Goal: Information Seeking & Learning: Learn about a topic

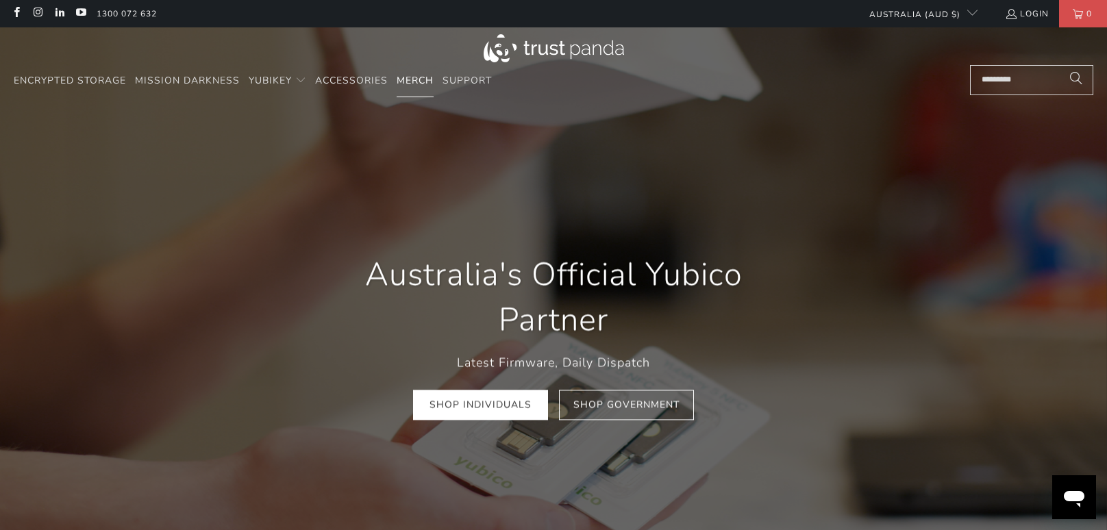
click at [421, 87] on span "Merch" at bounding box center [415, 80] width 37 height 13
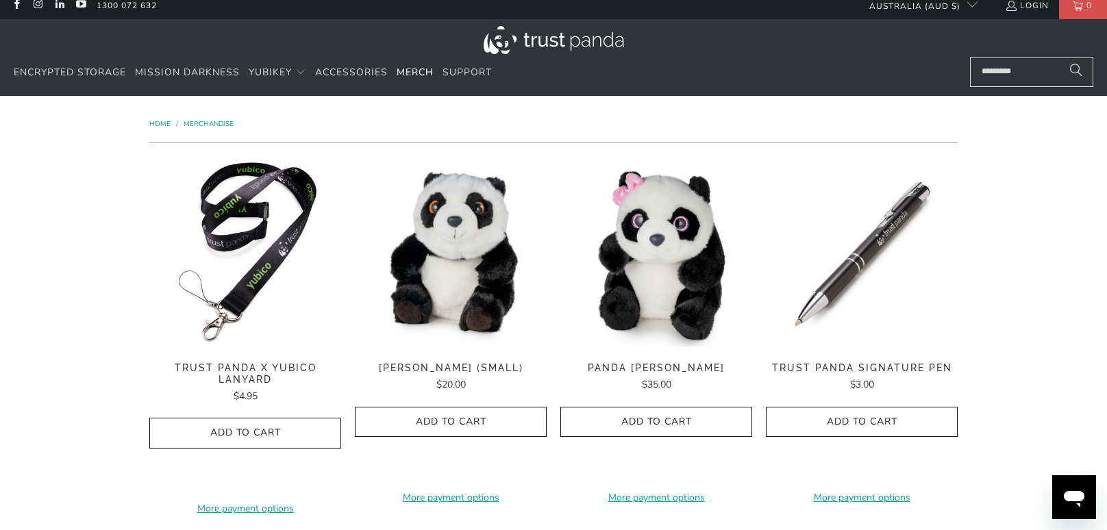
scroll to position [45, 0]
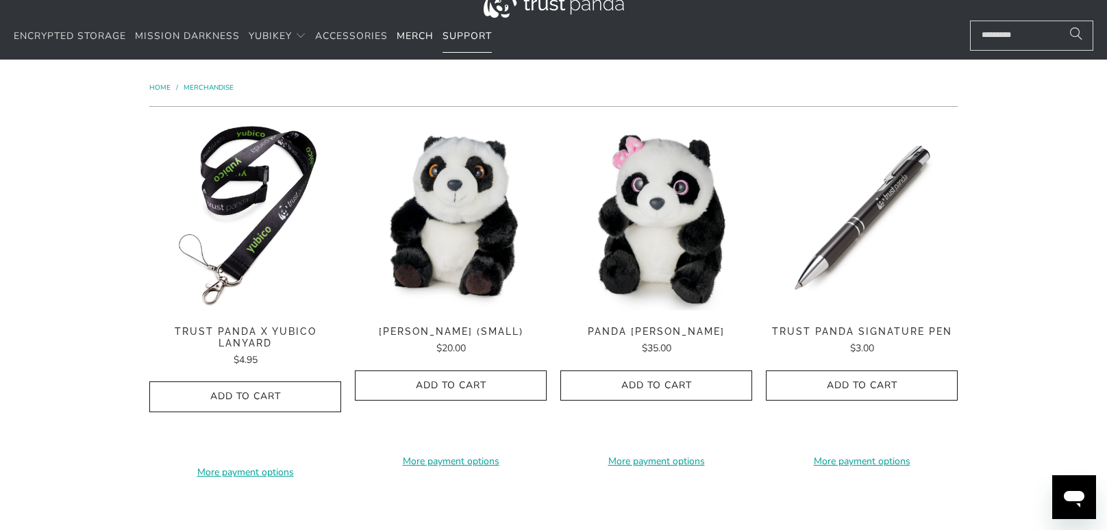
click at [465, 38] on span "Support" at bounding box center [467, 35] width 49 height 13
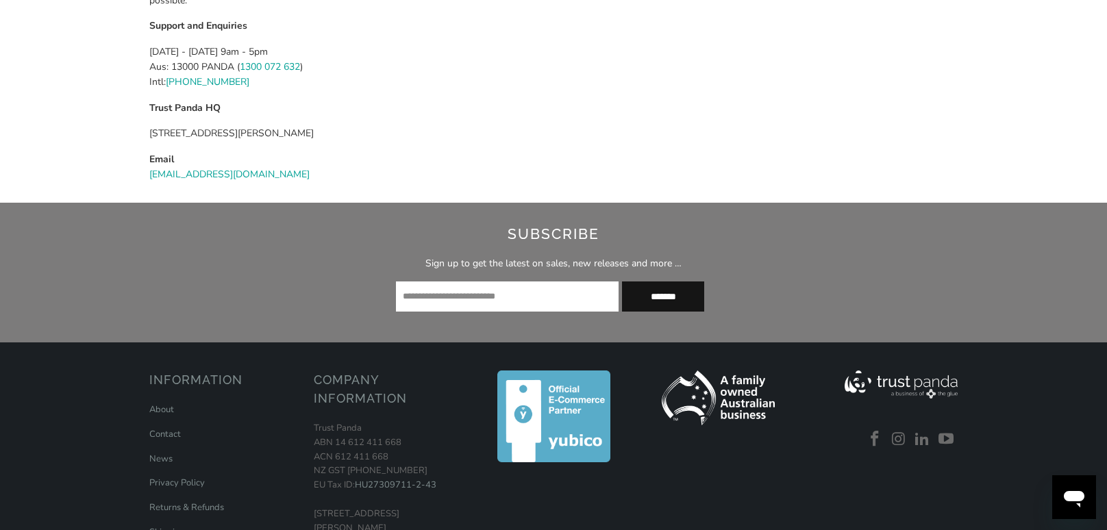
scroll to position [326, 0]
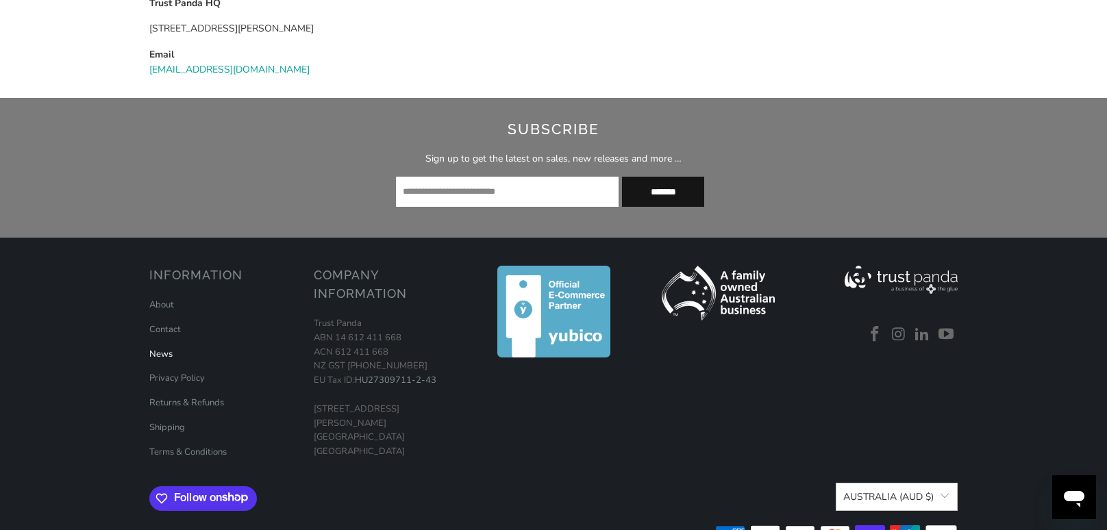
click at [166, 358] on link "News" at bounding box center [160, 354] width 23 height 12
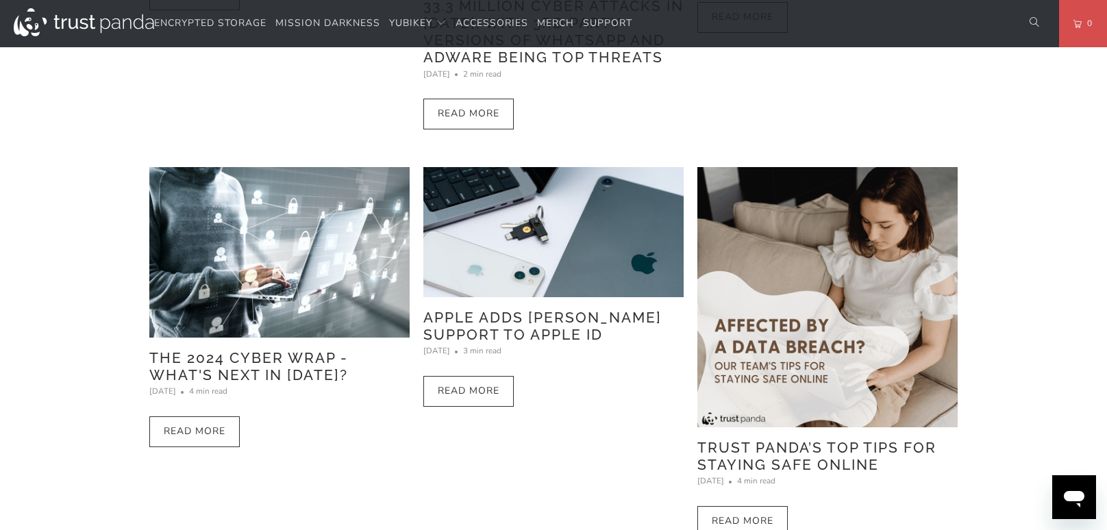
scroll to position [438, 0]
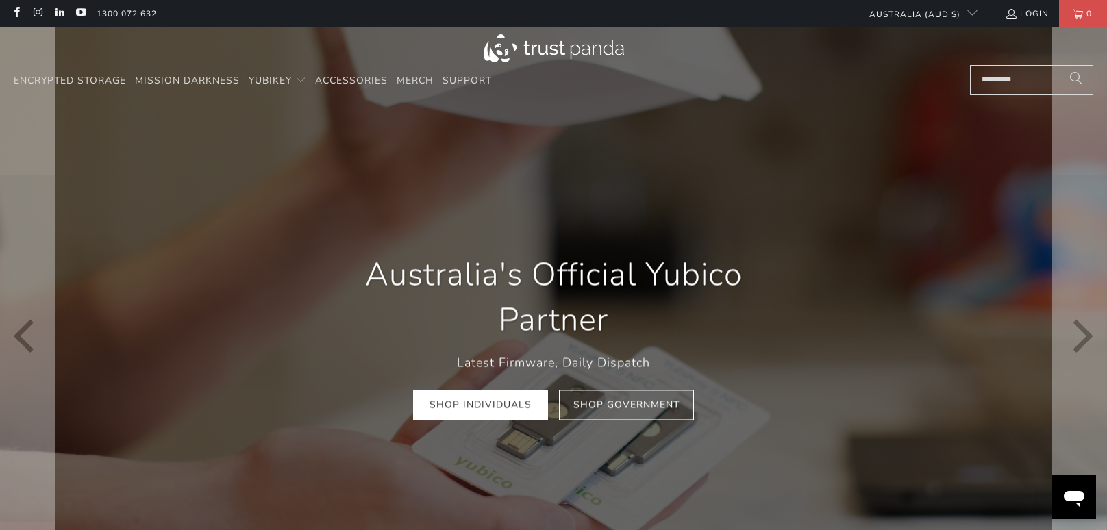
click at [175, 333] on div "Australia's Official Yubico Partner Latest Firmware, Daily Dispatch Shop Indivi…" at bounding box center [553, 336] width 822 height 209
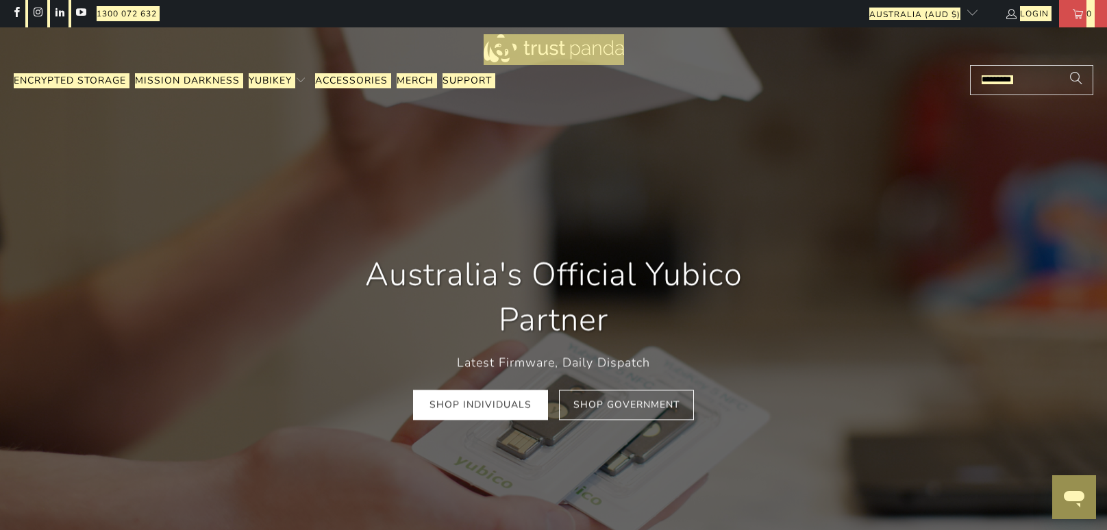
scroll to position [0, 2134]
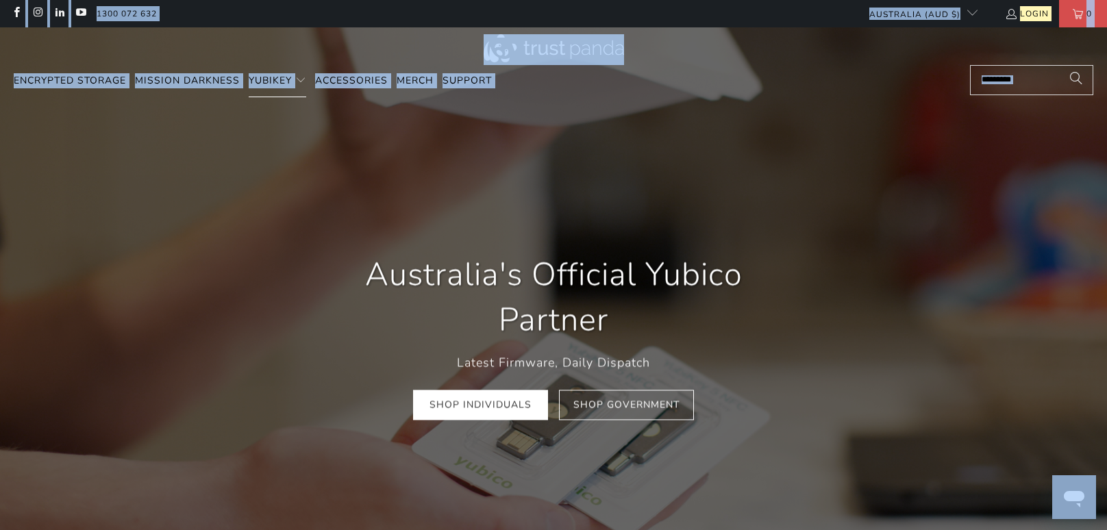
click at [306, 81] on span "Translation missing: en.navigation.header.main_nav" at bounding box center [300, 80] width 11 height 11
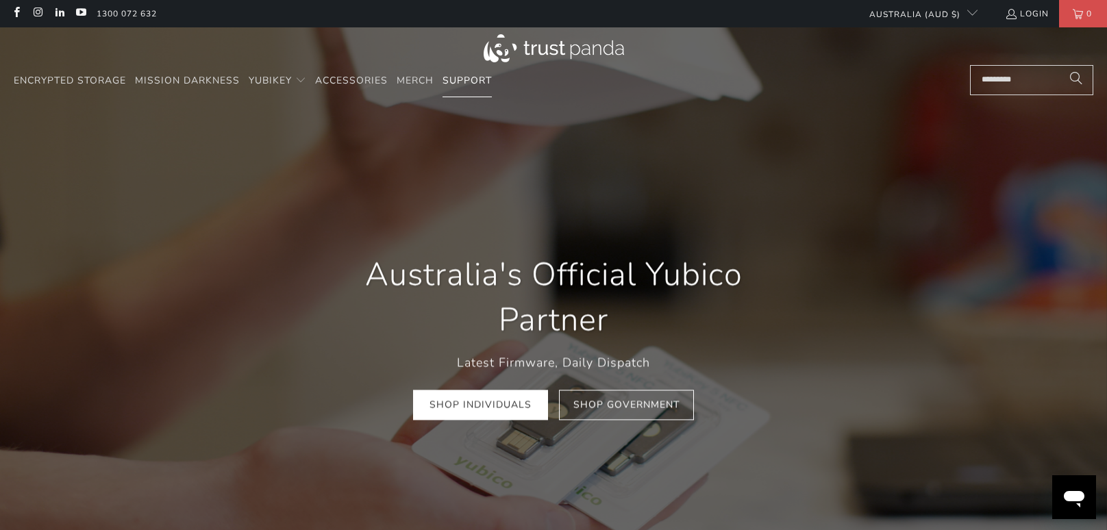
click at [452, 85] on span "Support" at bounding box center [467, 80] width 49 height 13
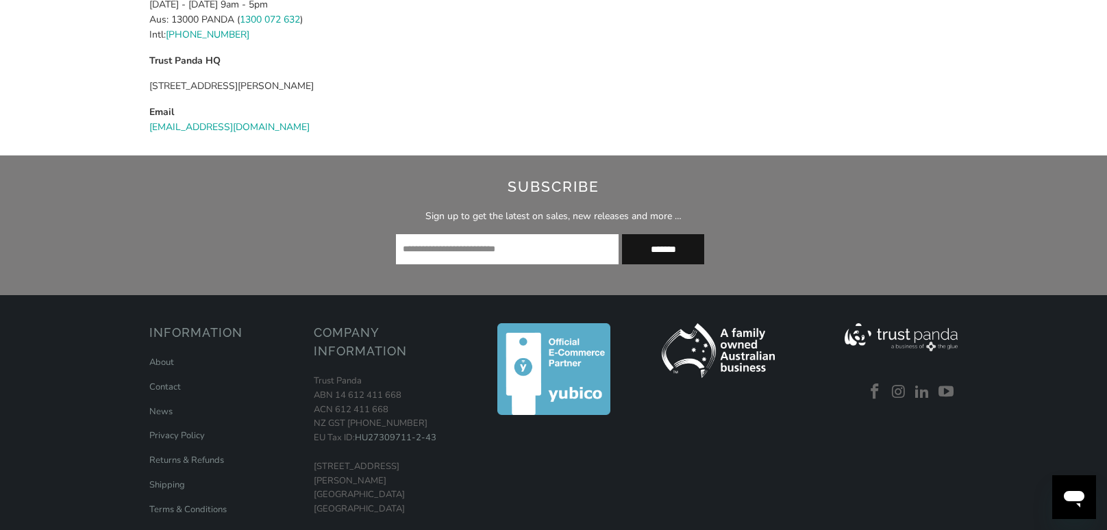
scroll to position [275, 0]
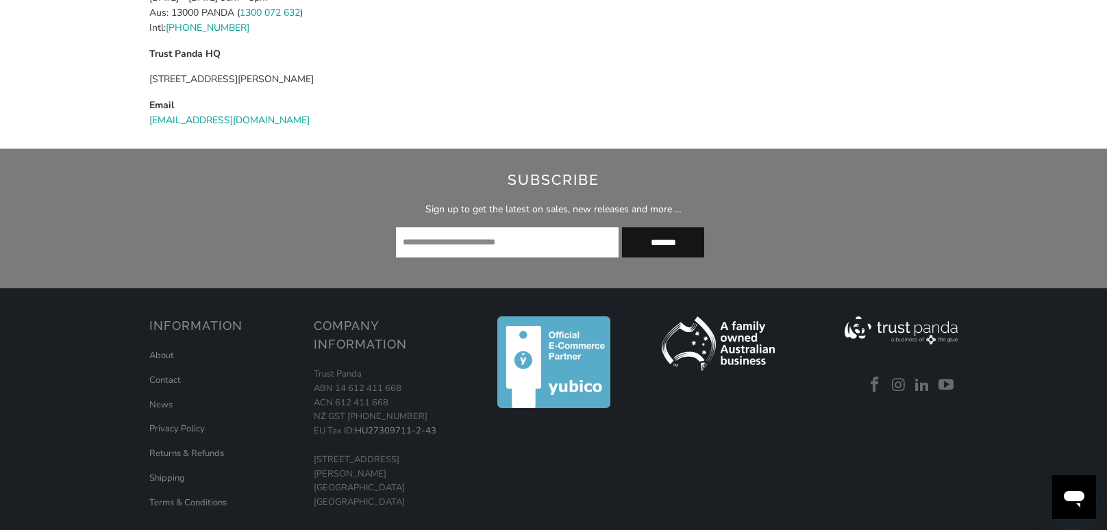
click at [300, 223] on div "Subscribe Sign up to get the latest on sales, new releases and more … *******" at bounding box center [553, 218] width 678 height 112
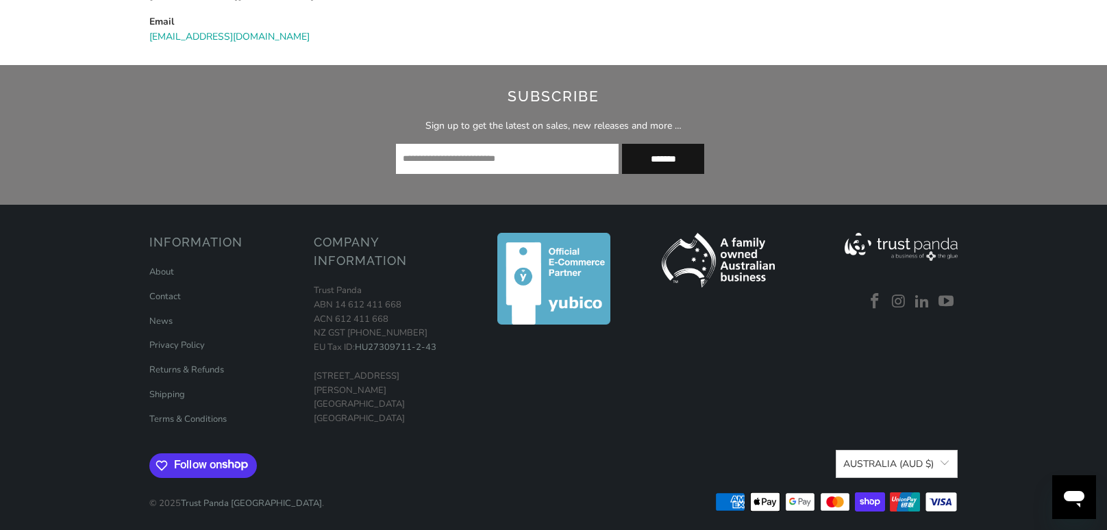
scroll to position [364, 0]
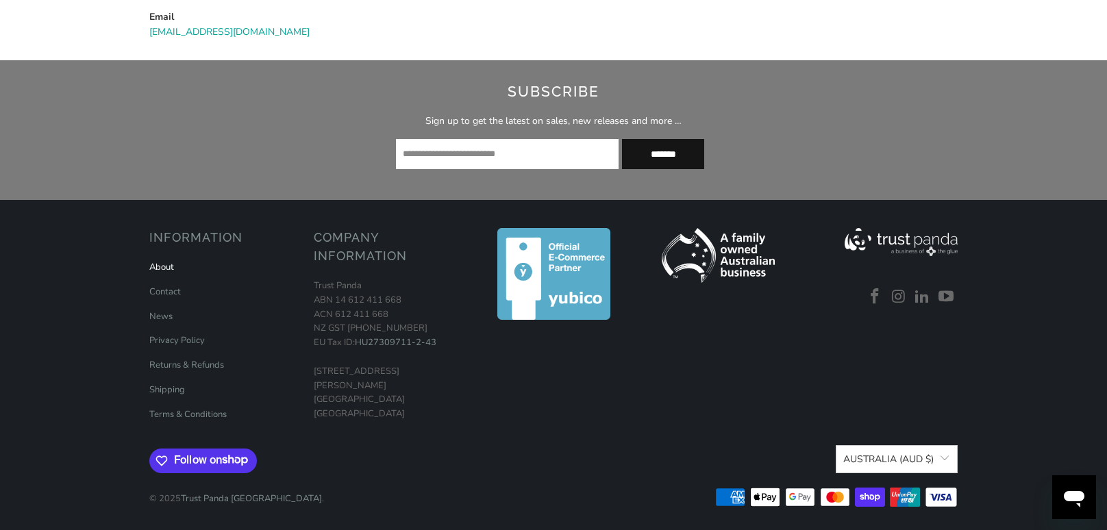
click at [156, 261] on link "About" at bounding box center [161, 267] width 25 height 12
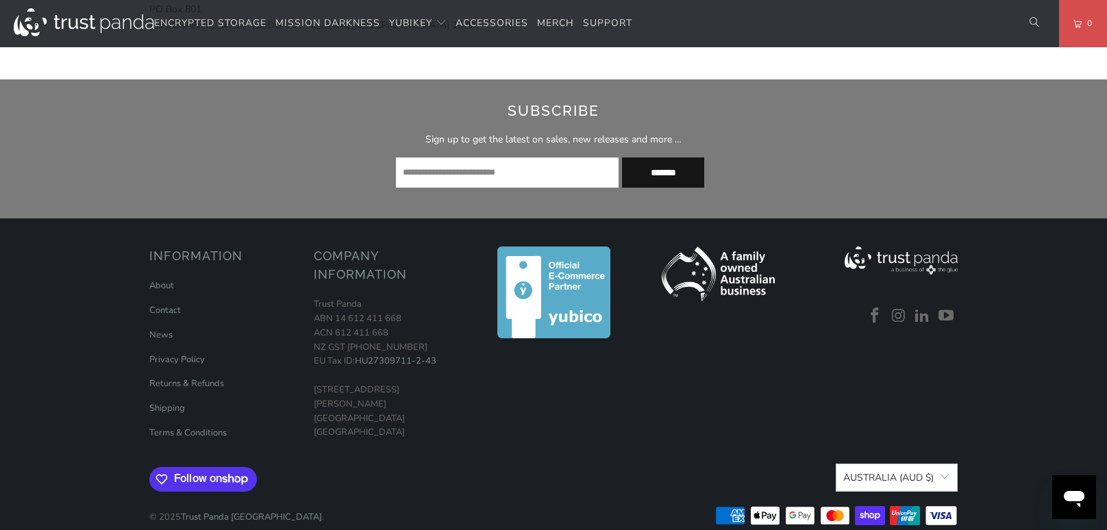
scroll to position [1257, 0]
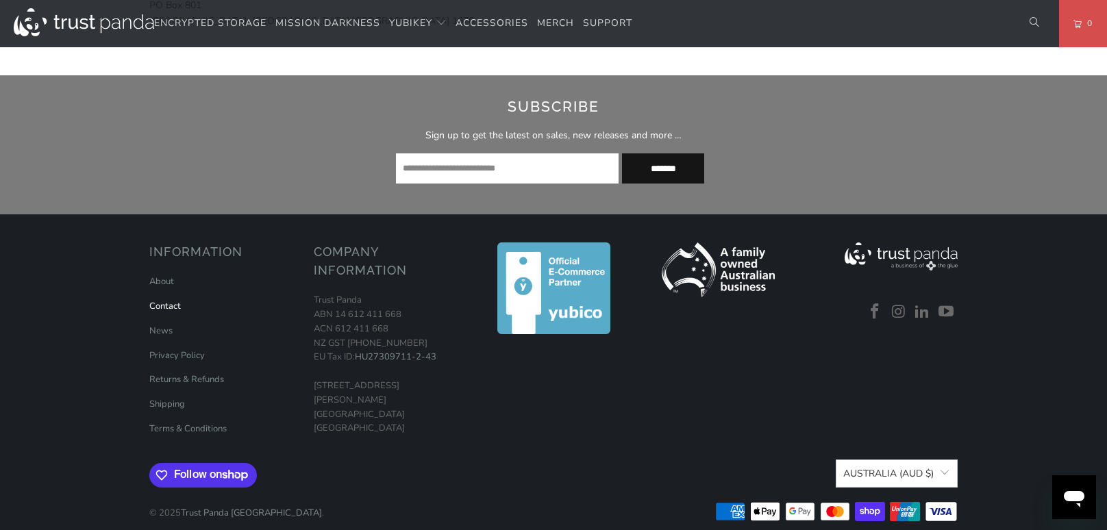
click at [173, 300] on link "Contact" at bounding box center [165, 306] width 32 height 12
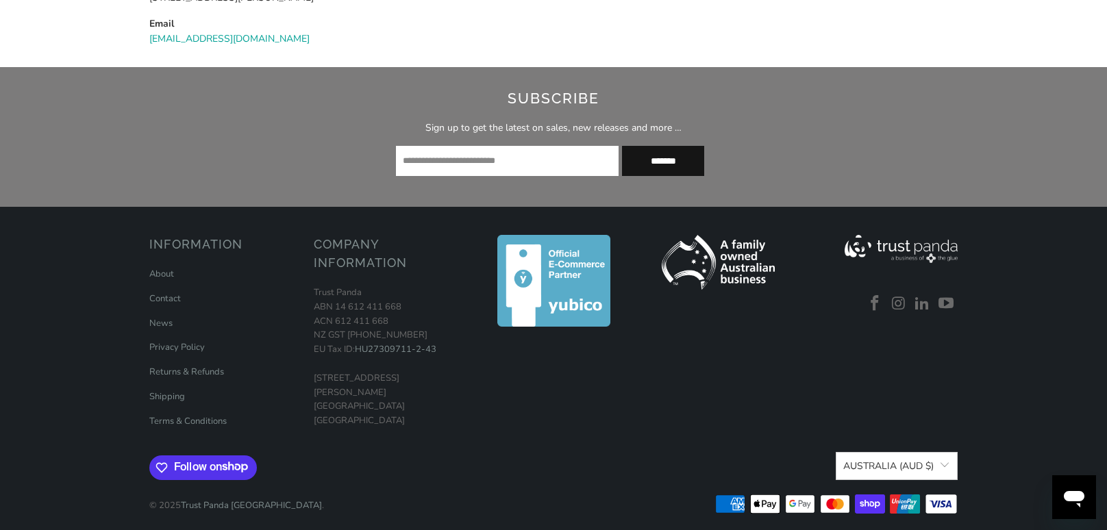
scroll to position [364, 0]
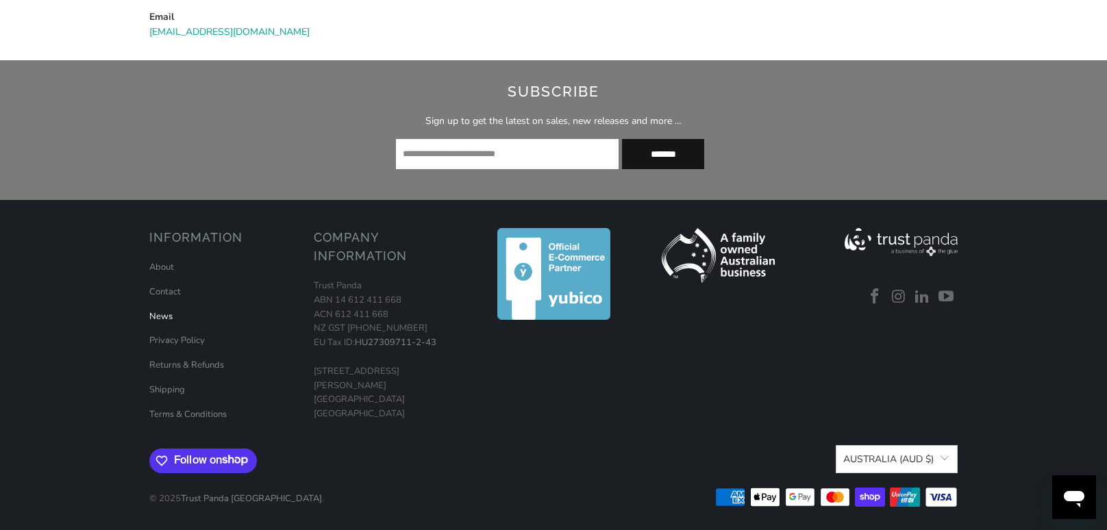
click at [166, 312] on link "News" at bounding box center [160, 316] width 23 height 12
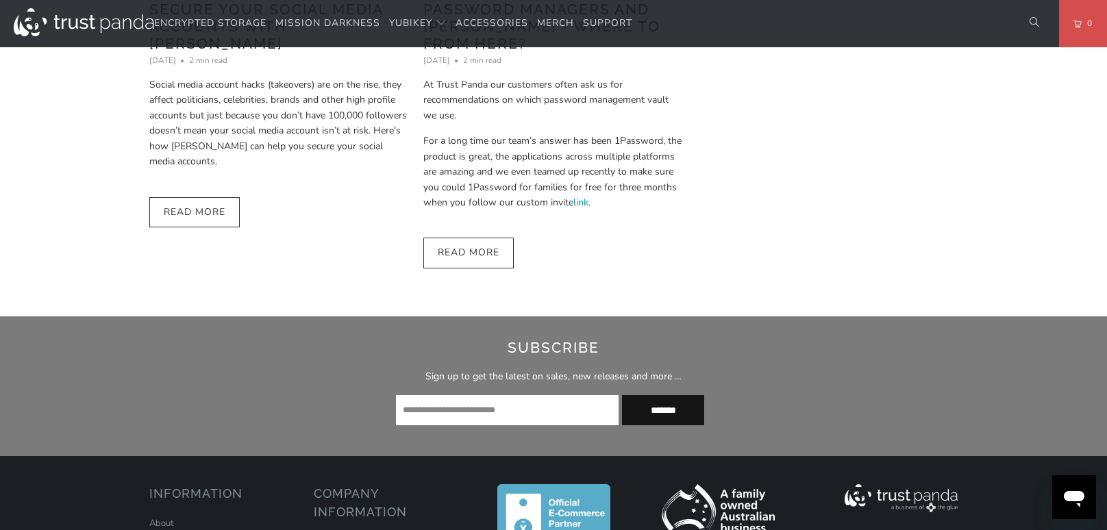
scroll to position [1235, 0]
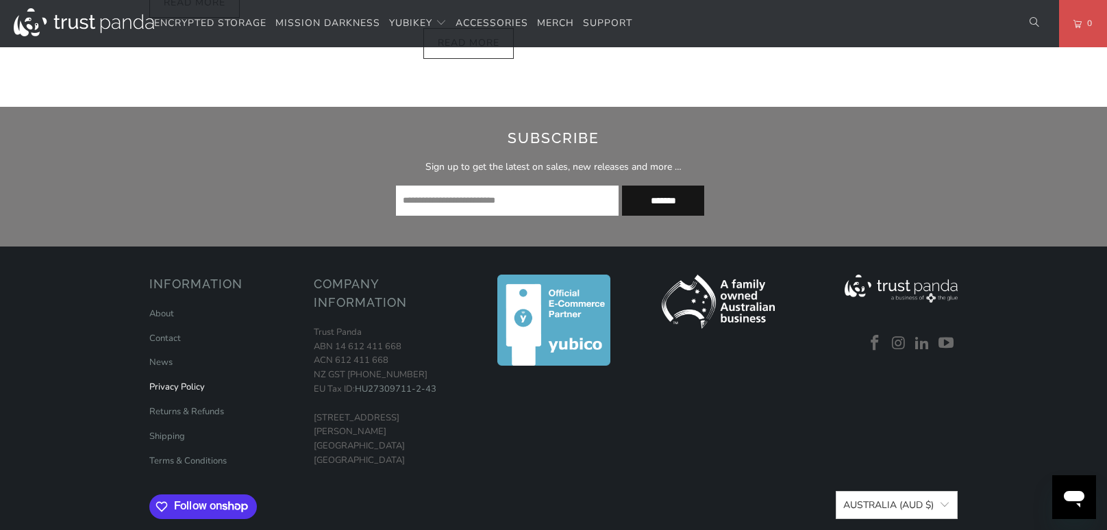
click at [164, 389] on link "Privacy Policy" at bounding box center [176, 387] width 55 height 12
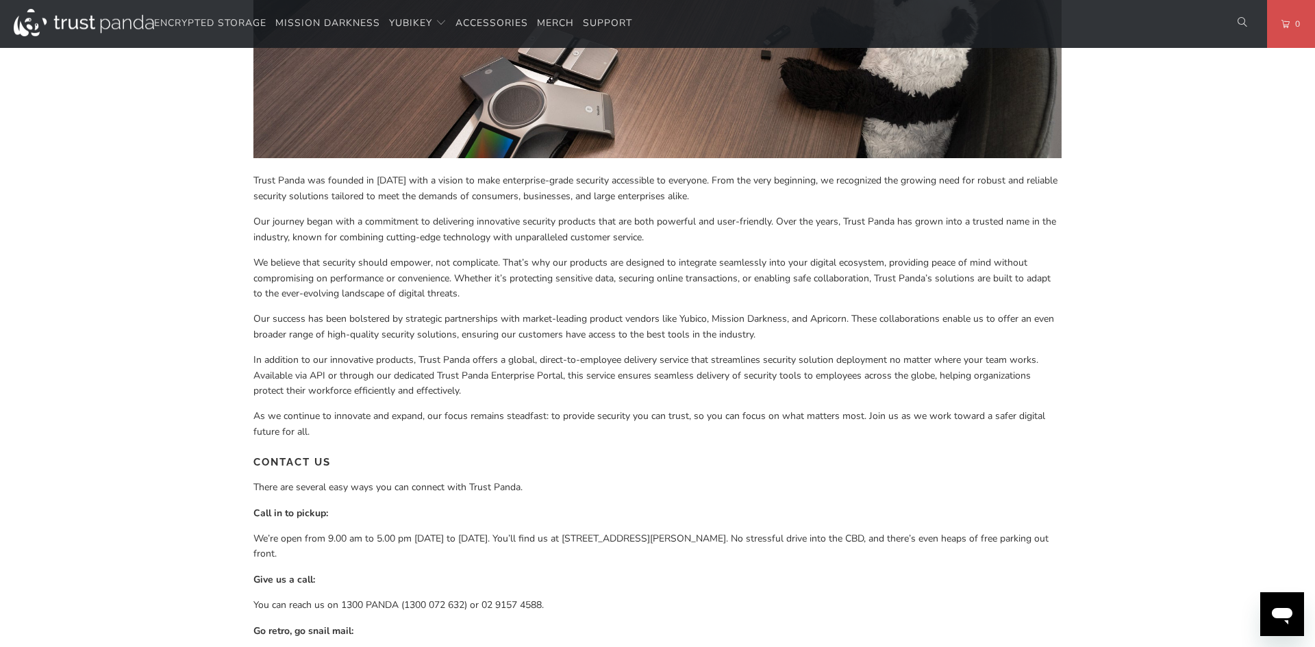
scroll to position [600, 0]
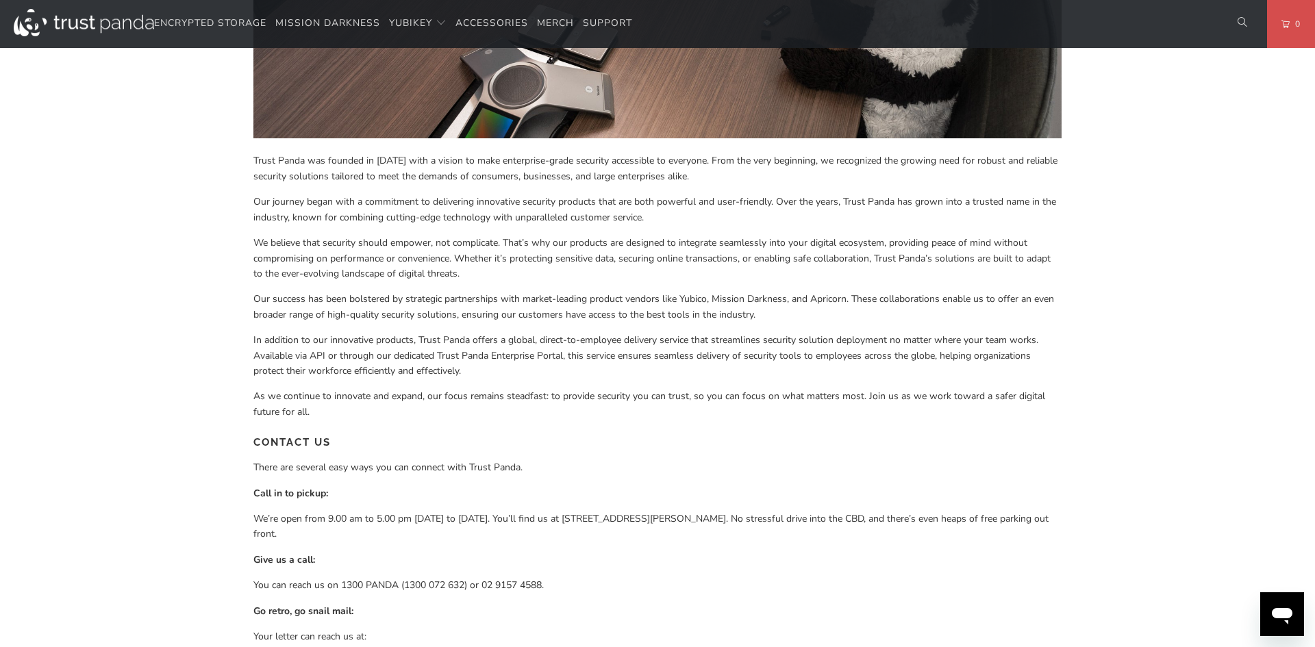
click at [222, 336] on div "About WHO ARE WE? Trust Panda was founded in [DATE] with a vision to make enter…" at bounding box center [657, 118] width 1315 height 1228
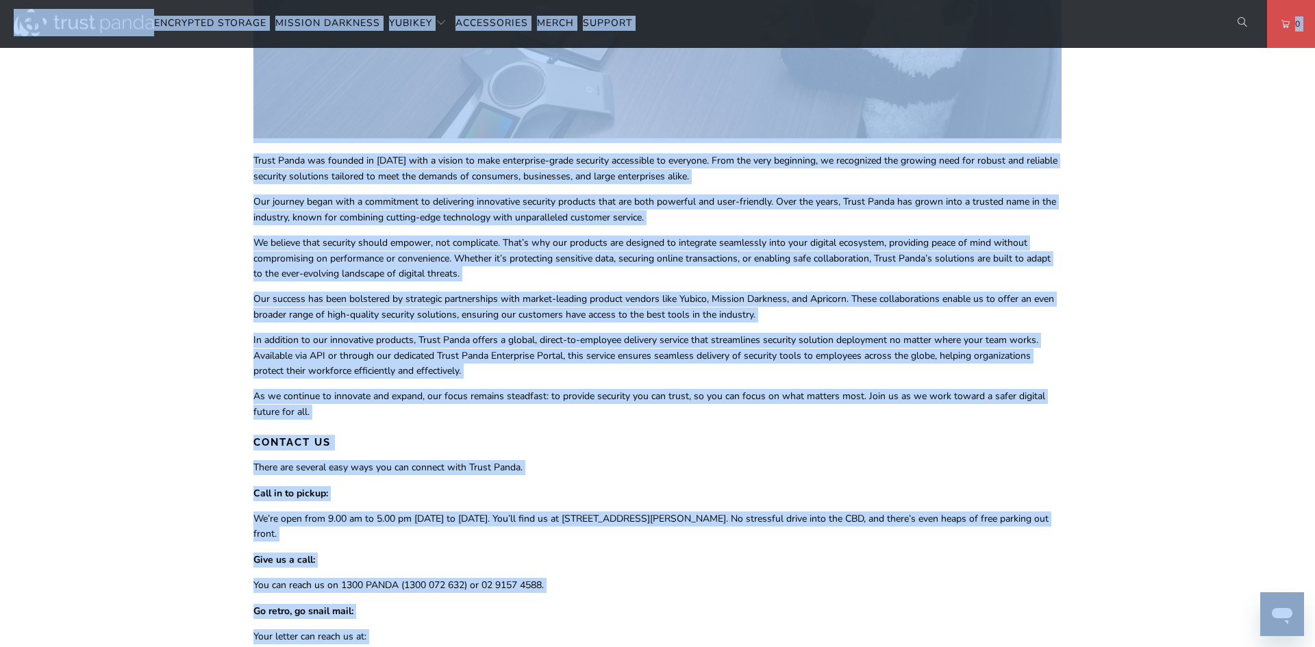
click at [418, 462] on p "There are several easy ways you can connect with Trust Panda." at bounding box center [657, 467] width 808 height 15
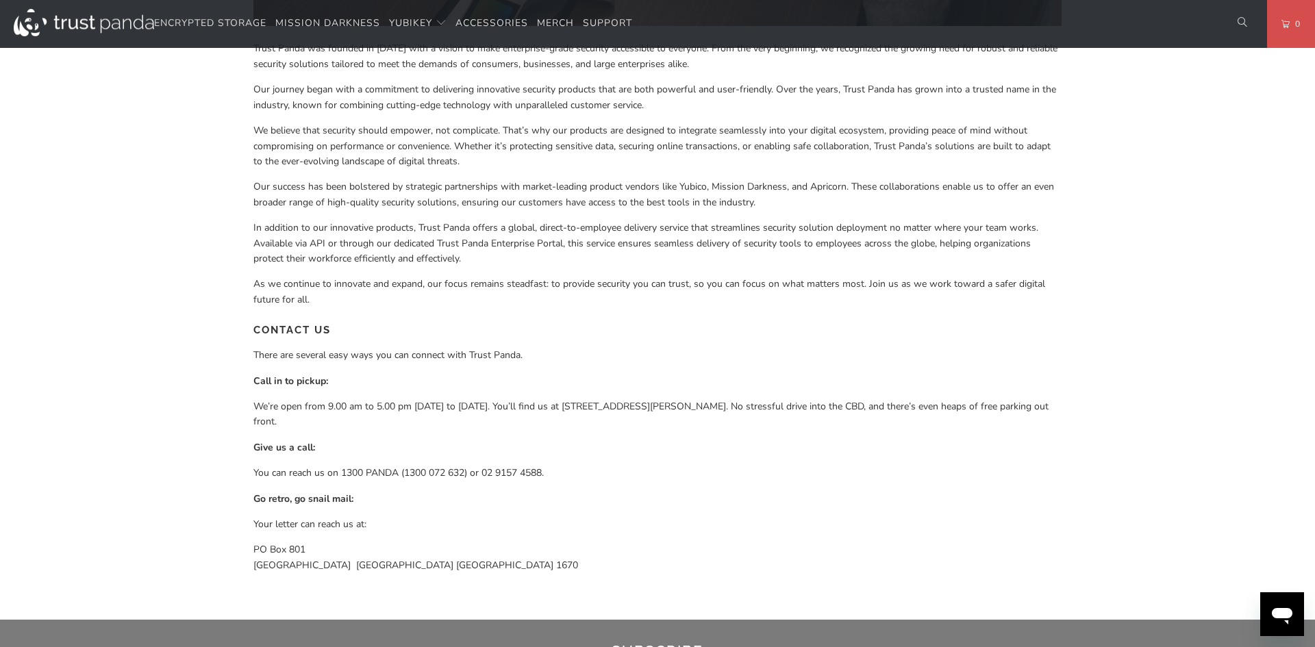
scroll to position [762, 0]
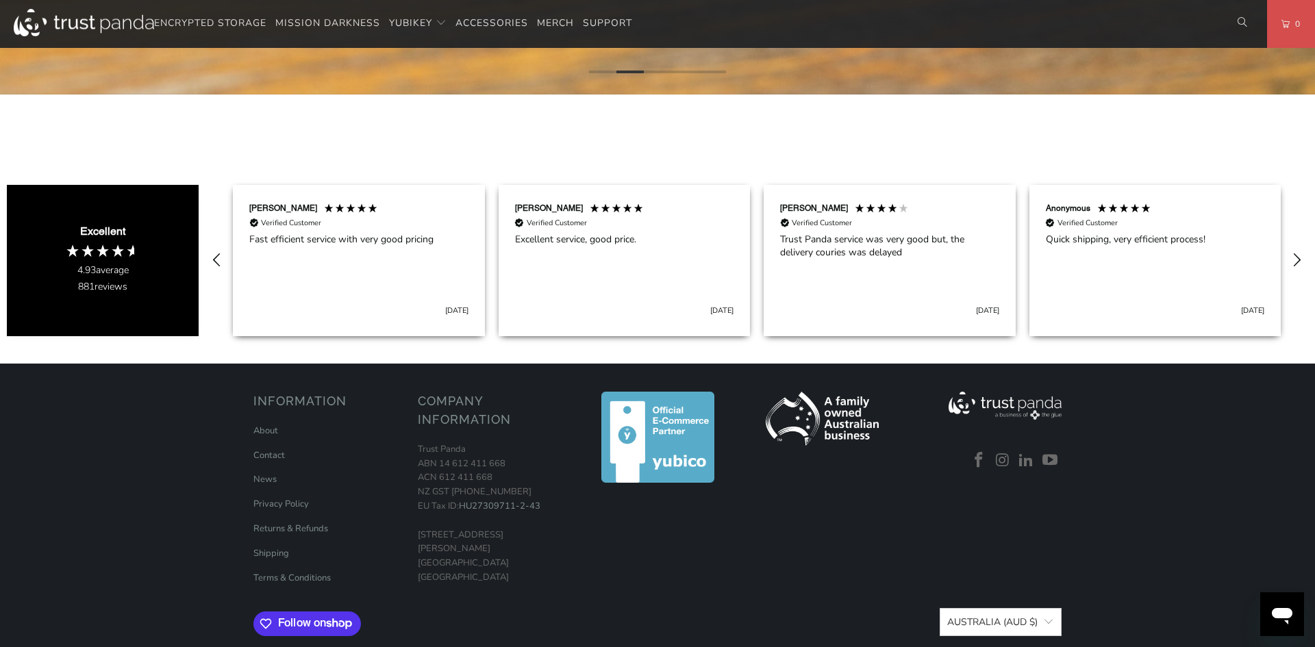
scroll to position [829, 0]
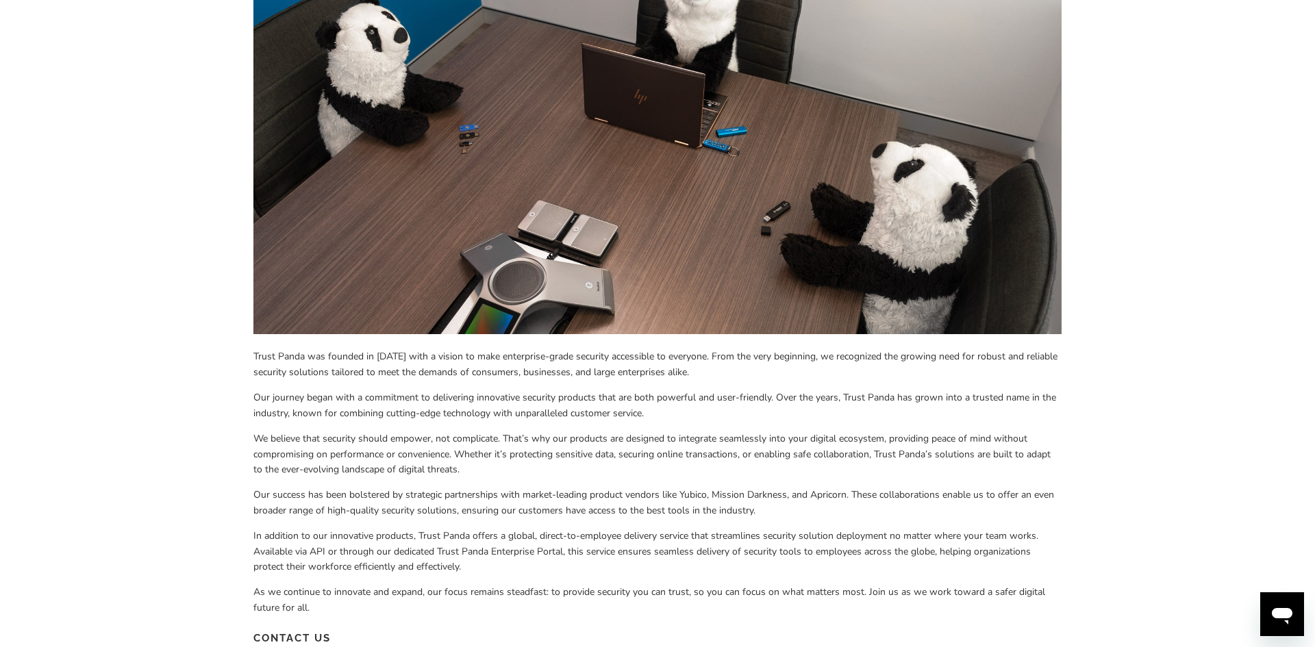
scroll to position [440, 0]
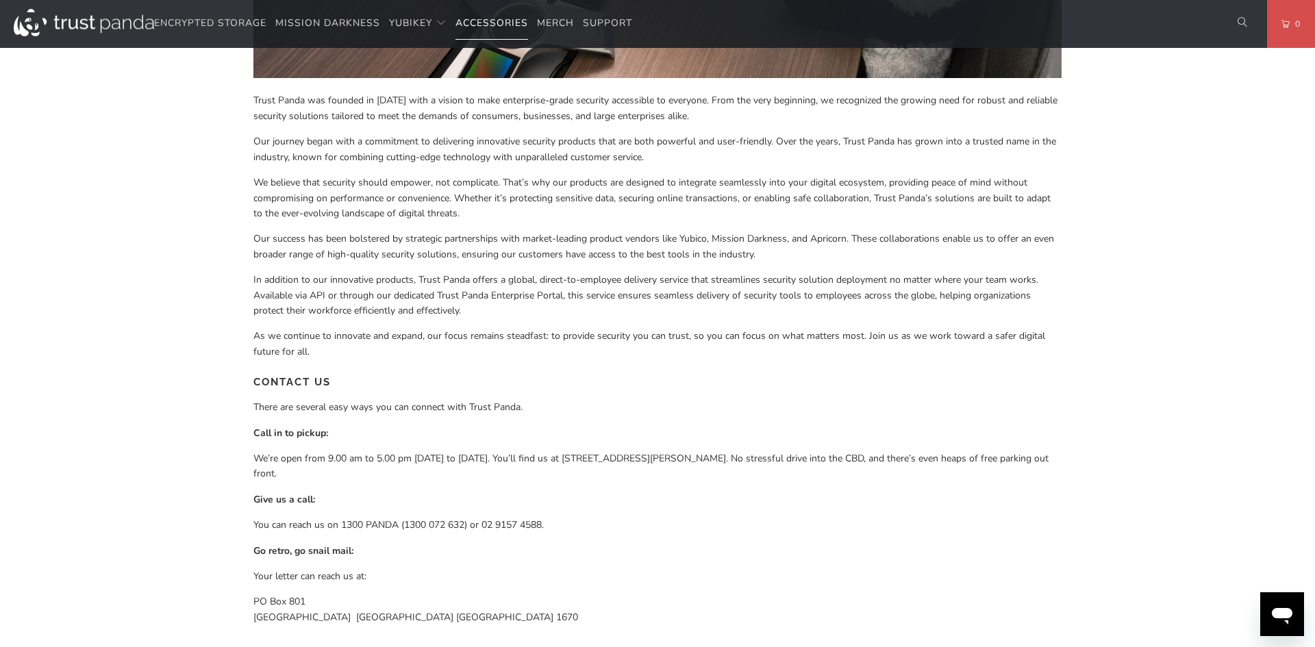
scroll to position [664, 0]
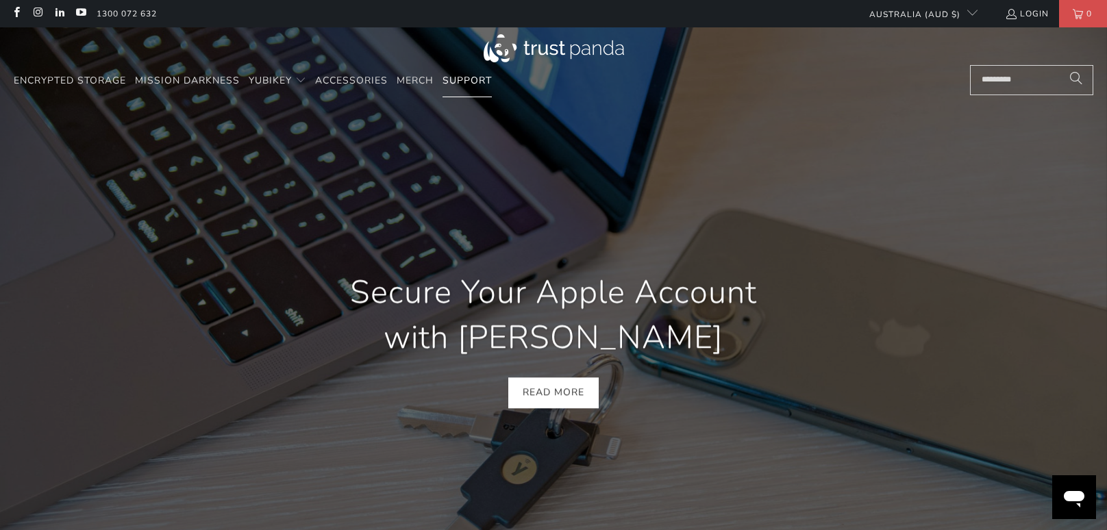
click at [467, 76] on span "Support" at bounding box center [467, 80] width 49 height 13
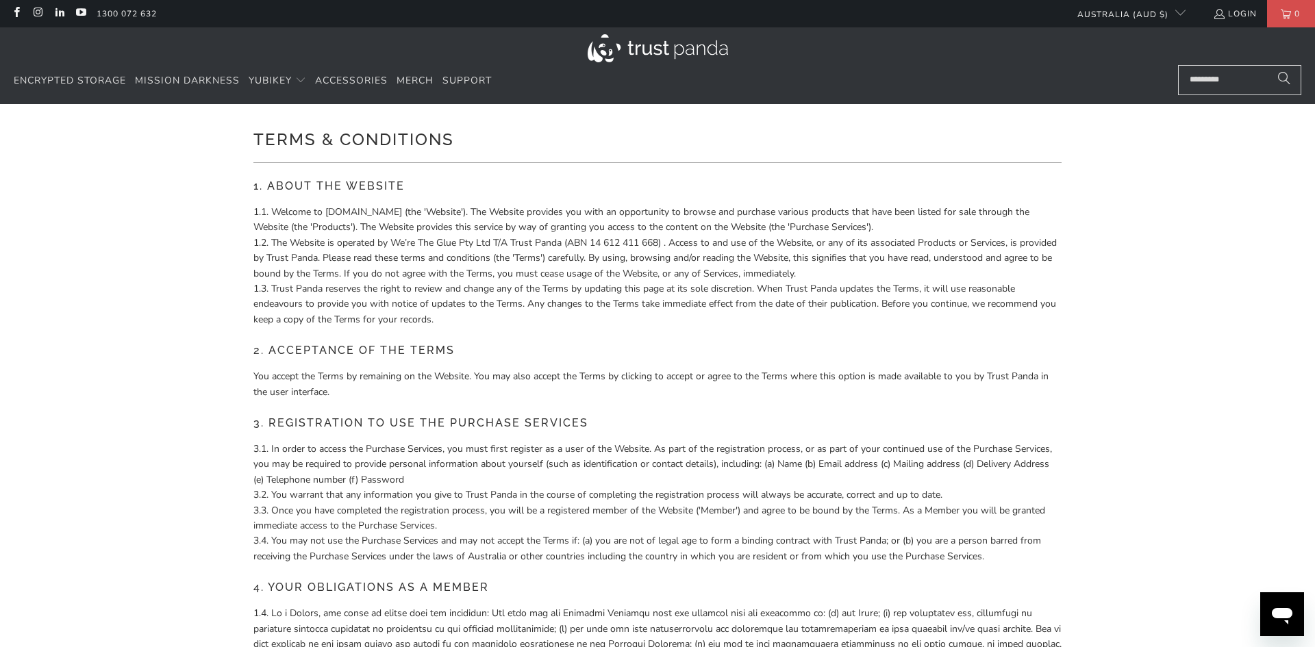
click at [456, 381] on p "You accept the Terms by remaining on the Website. You may also accept the Terms…" at bounding box center [657, 384] width 808 height 31
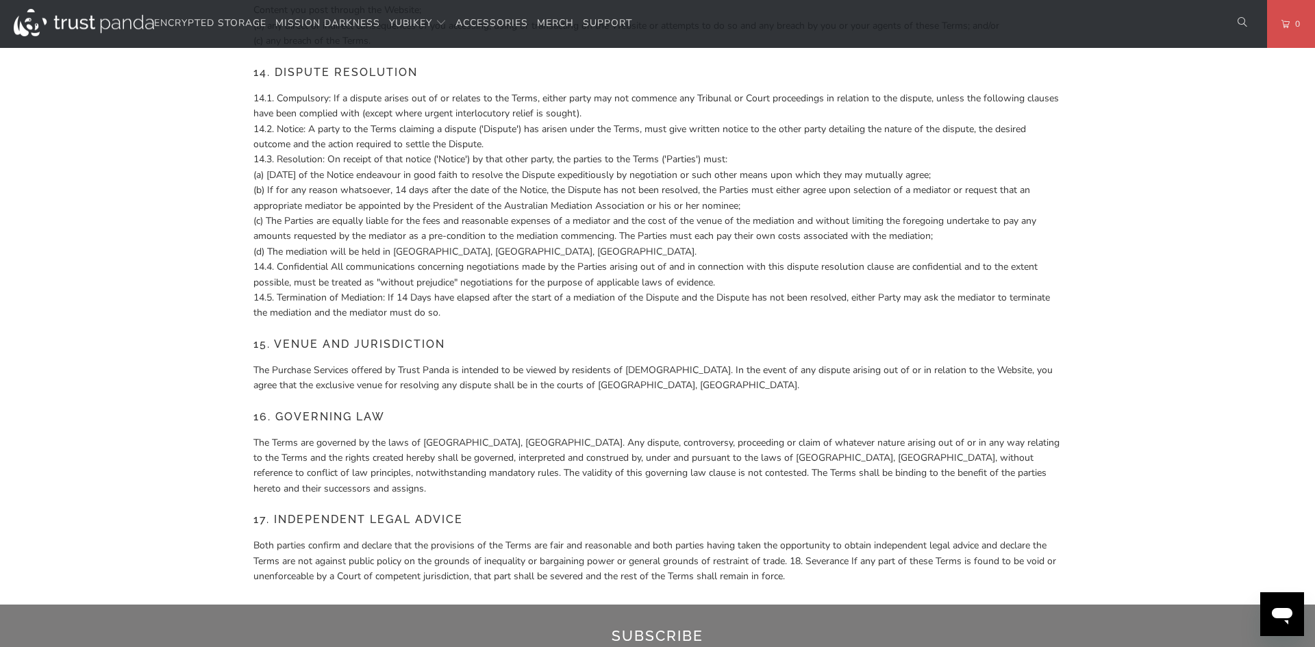
scroll to position [2578, 0]
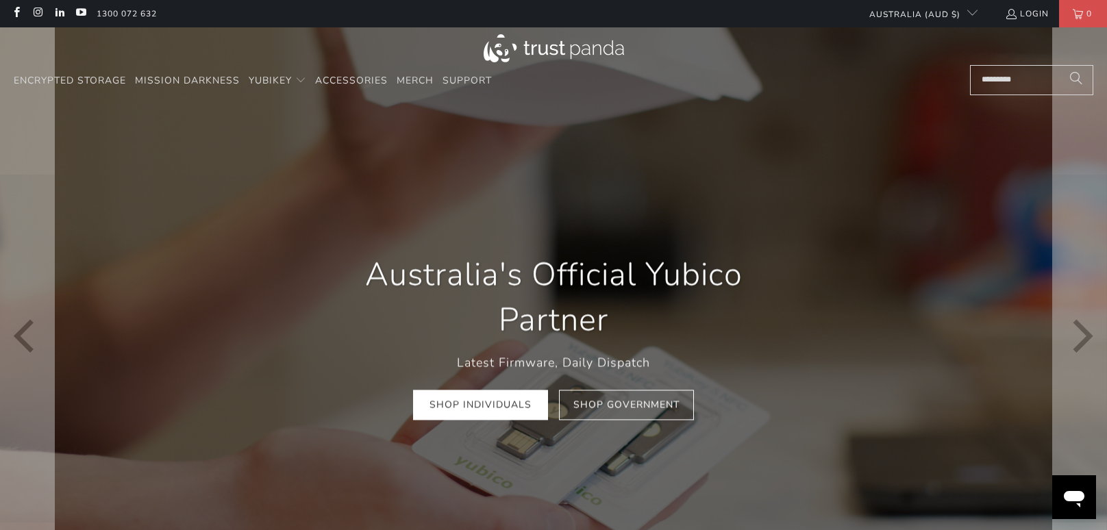
click at [234, 308] on div "Australia's Official Yubico Partner Latest Firmware, Daily Dispatch Shop Indivi…" at bounding box center [553, 336] width 822 height 209
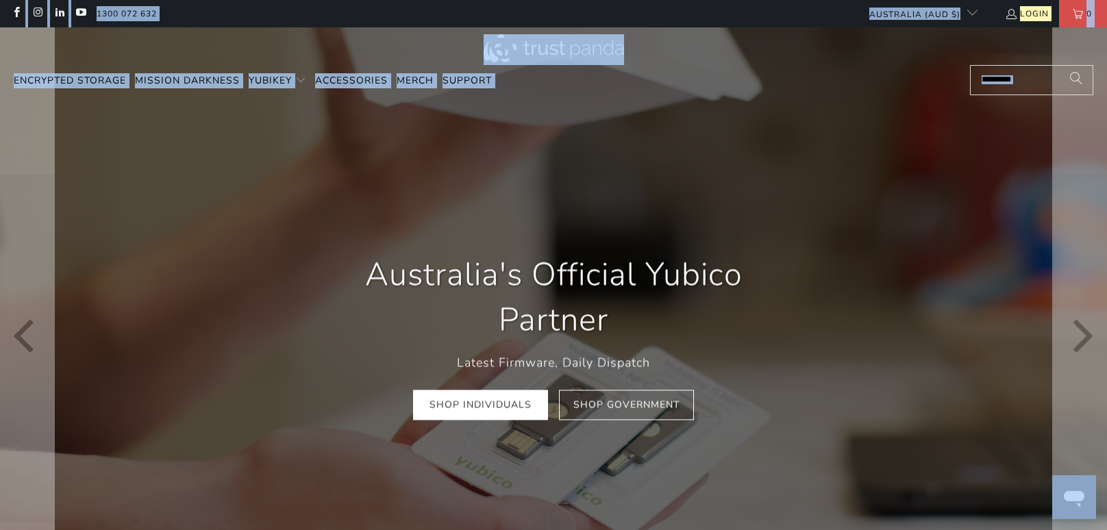
scroll to position [0, 213]
click at [480, 169] on div at bounding box center [553, 336] width 1107 height 618
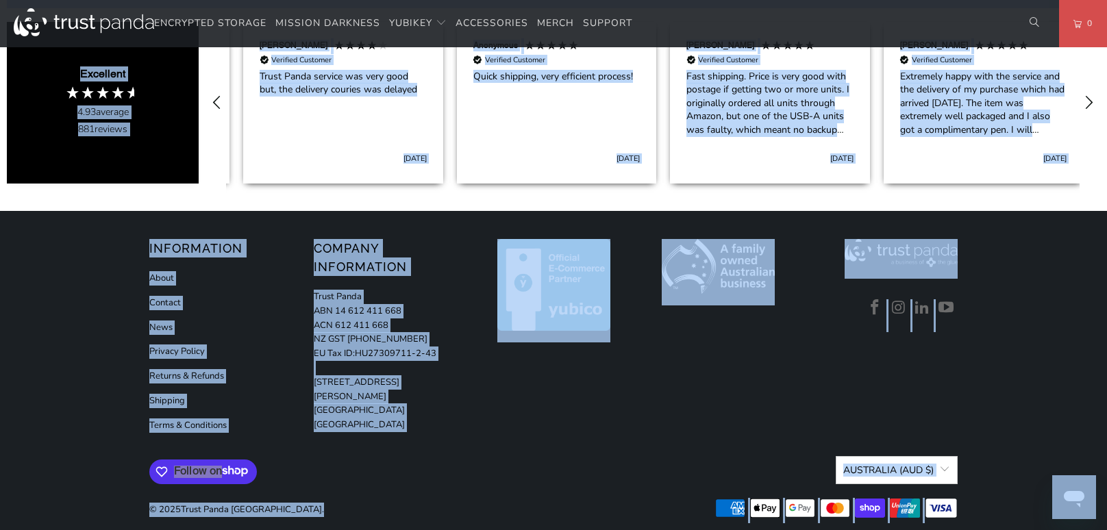
scroll to position [0, 426]
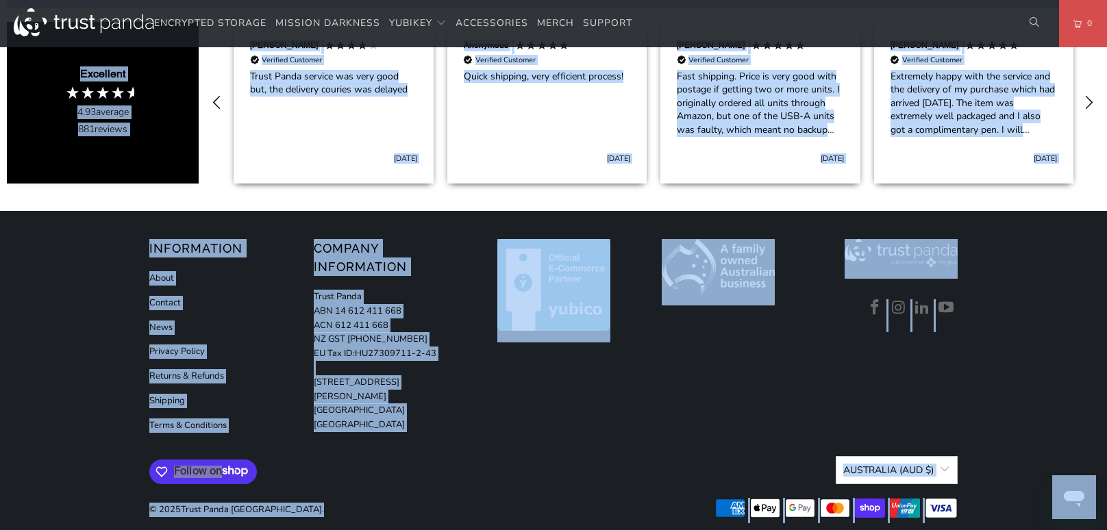
click at [164, 297] on link "Contact" at bounding box center [165, 303] width 32 height 12
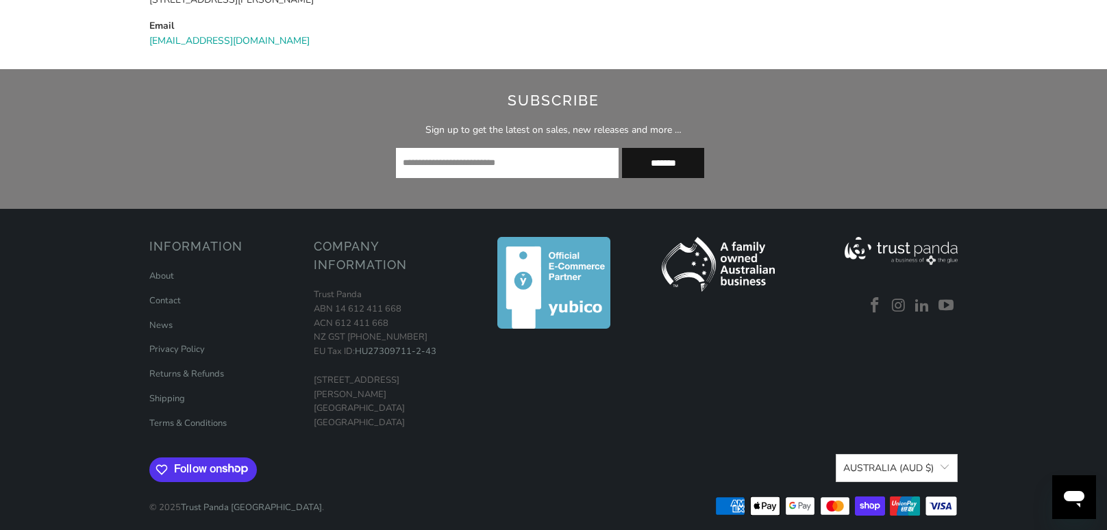
scroll to position [364, 0]
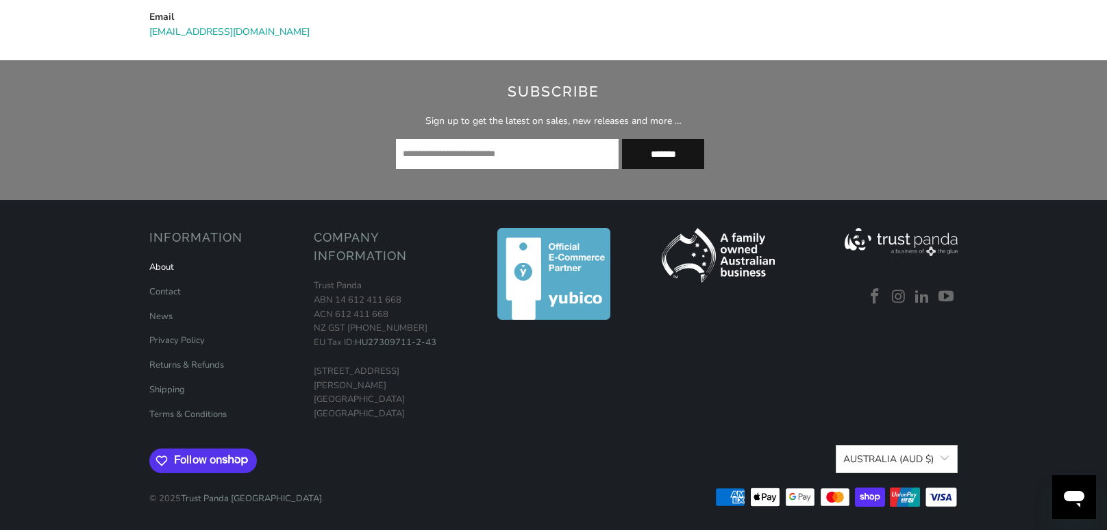
click at [169, 271] on link "About" at bounding box center [161, 267] width 25 height 12
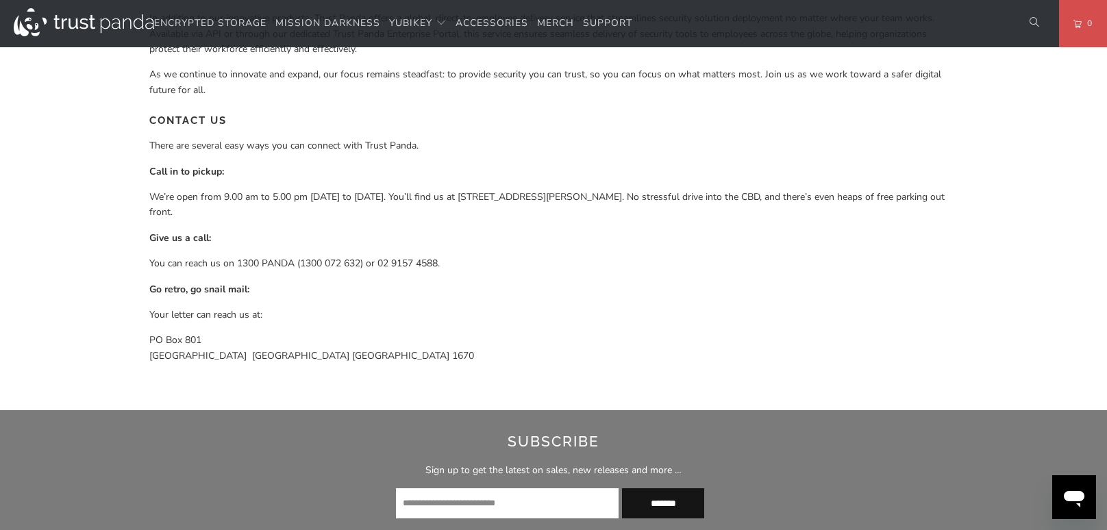
scroll to position [1257, 0]
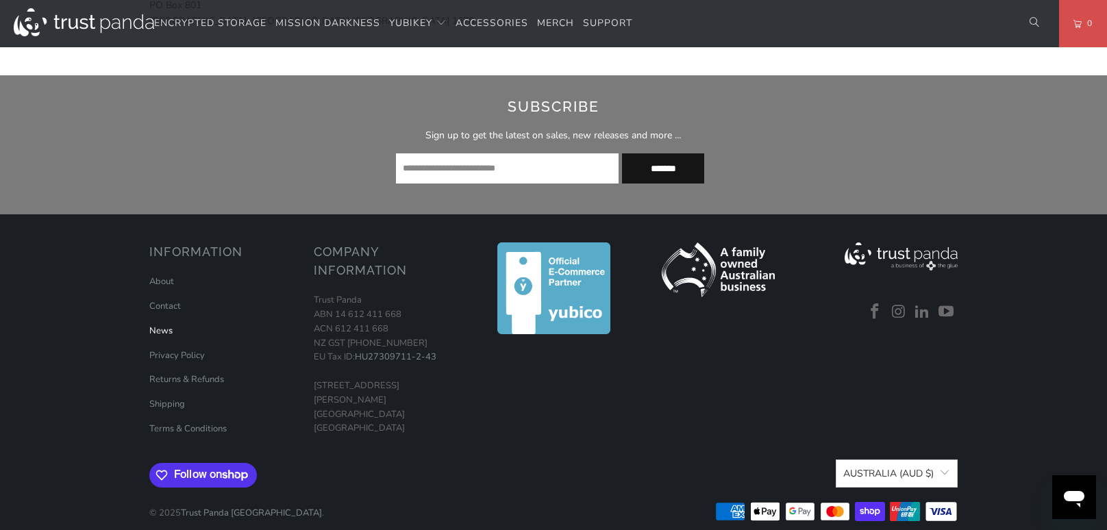
click at [159, 325] on link "News" at bounding box center [160, 331] width 23 height 12
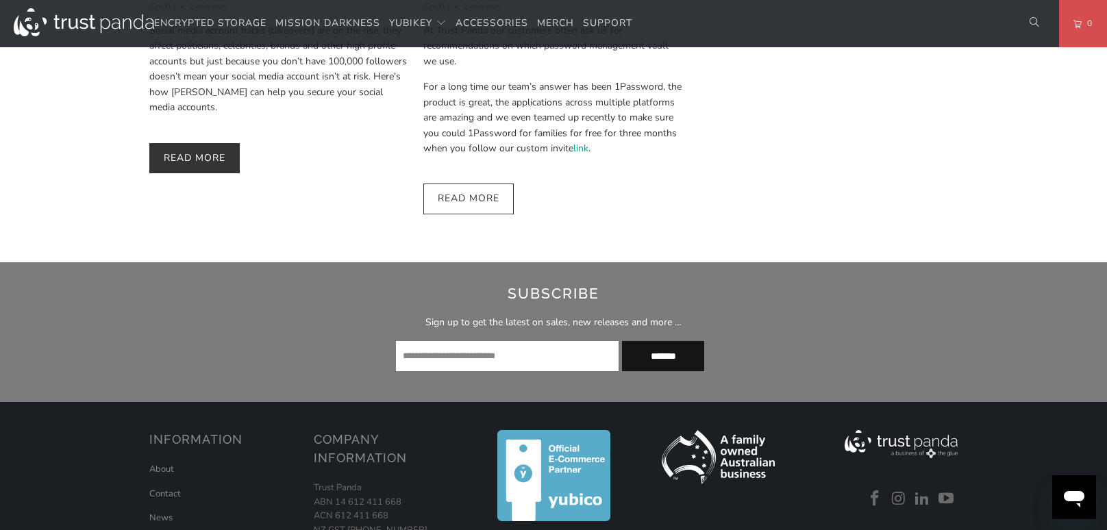
scroll to position [1284, 0]
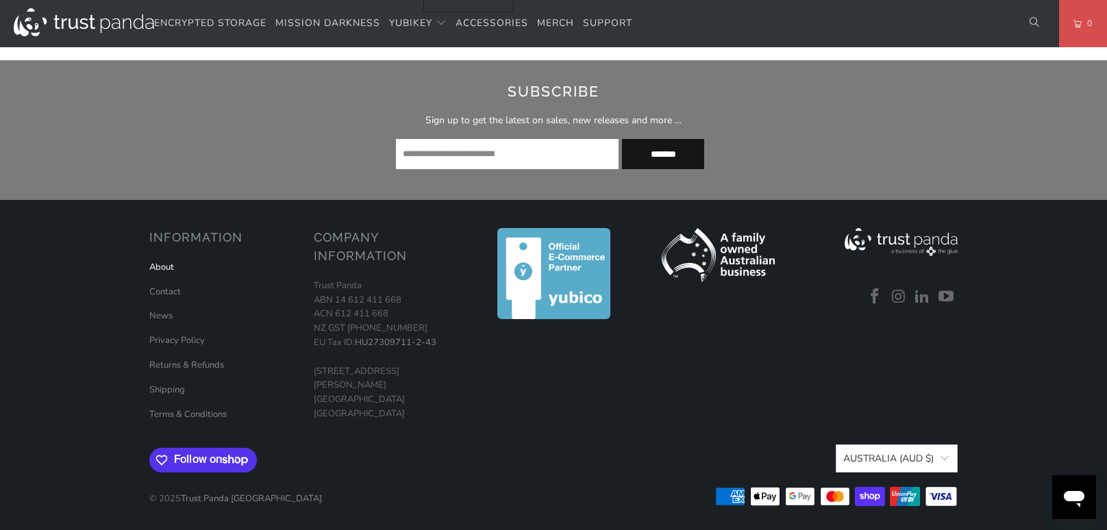
click at [164, 271] on link "About" at bounding box center [161, 267] width 25 height 12
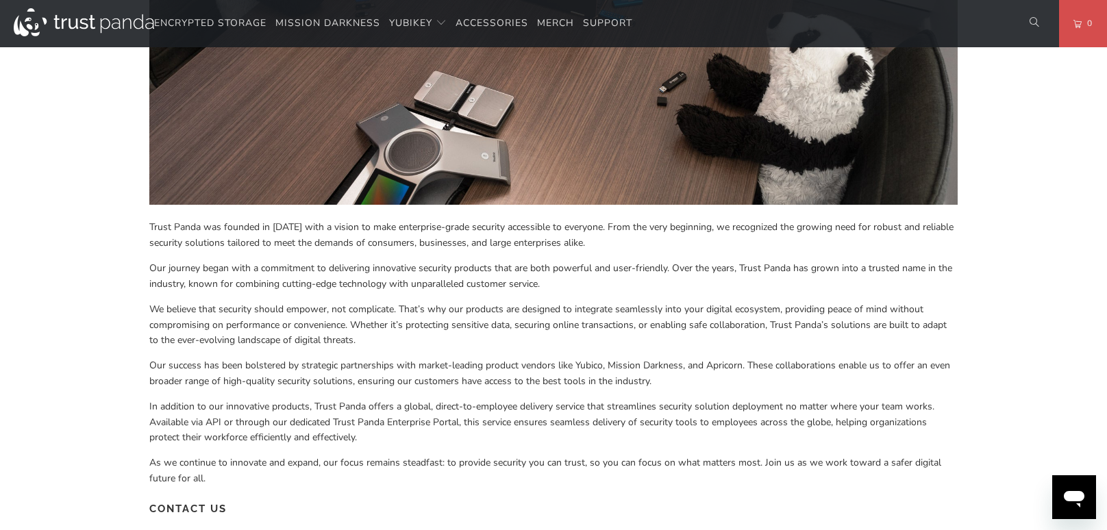
scroll to position [540, 0]
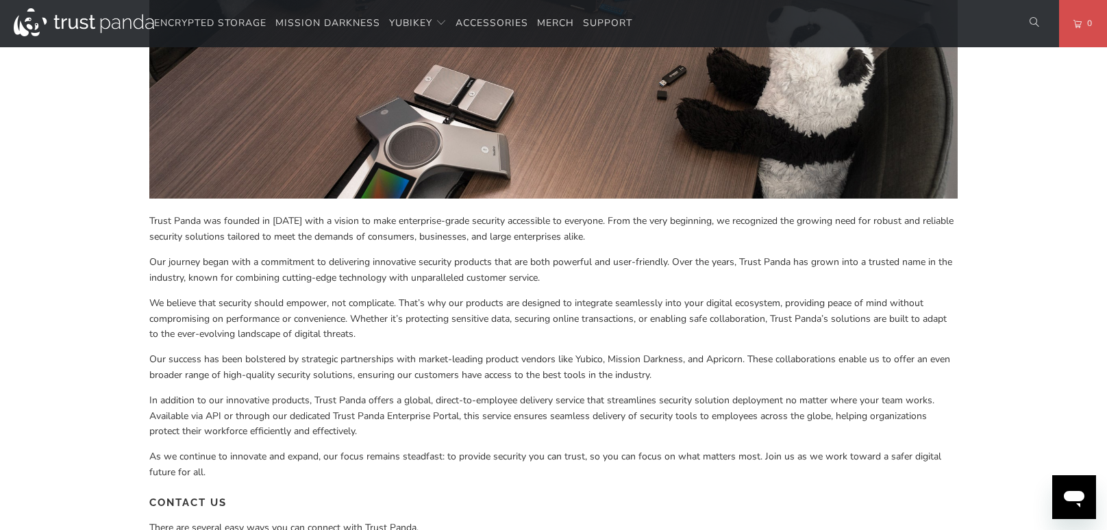
click at [284, 221] on span "Trust Panda was founded in [DATE] with a vision to make enterprise-grade securi…" at bounding box center [551, 228] width 804 height 28
copy span "2018"
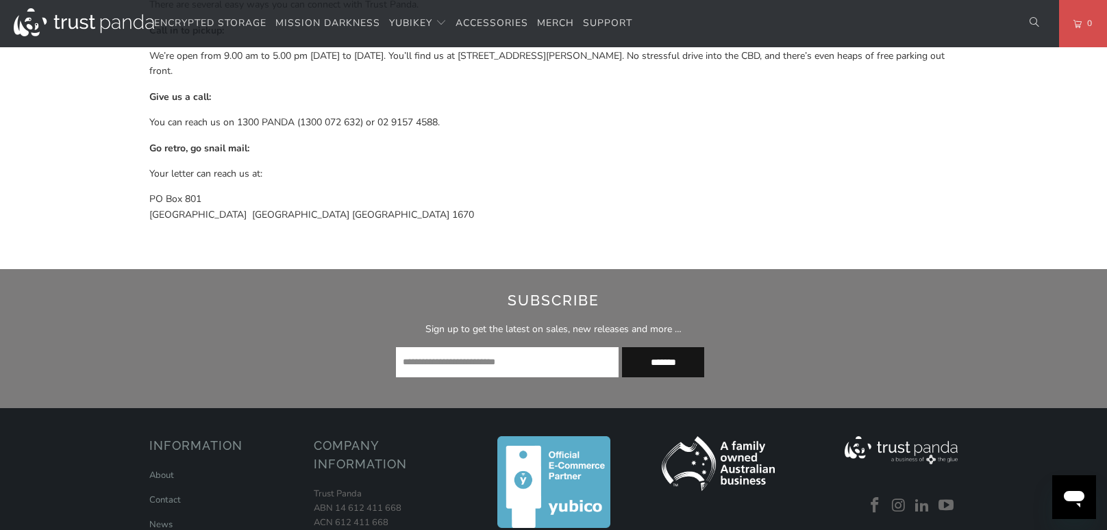
scroll to position [1195, 0]
